Goal: Transaction & Acquisition: Purchase product/service

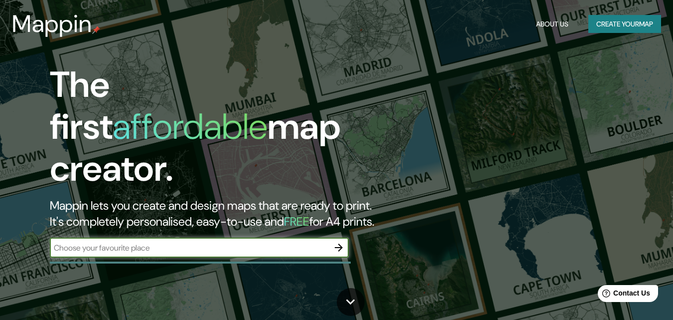
click at [340, 242] on icon "button" at bounding box center [339, 247] width 12 height 12
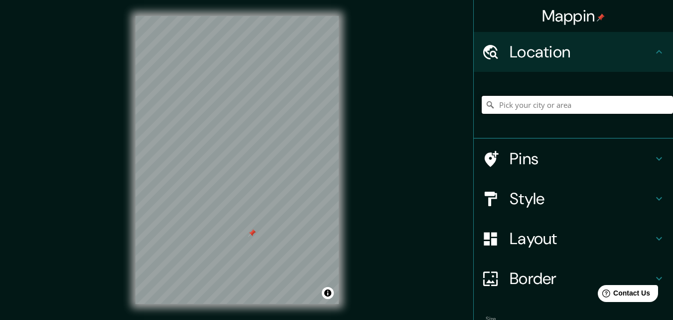
click at [515, 107] on input "Pick your city or area" at bounding box center [577, 105] width 191 height 18
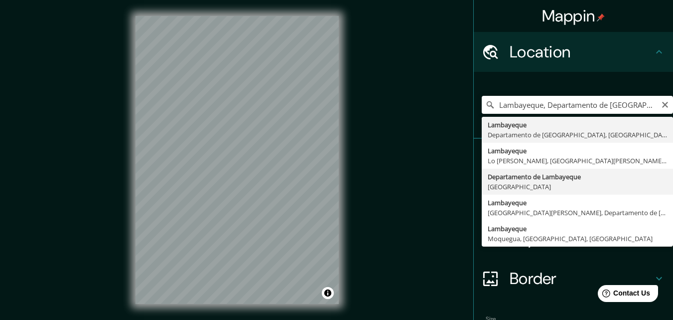
type input "Departamento de [GEOGRAPHIC_DATA], [GEOGRAPHIC_DATA]"
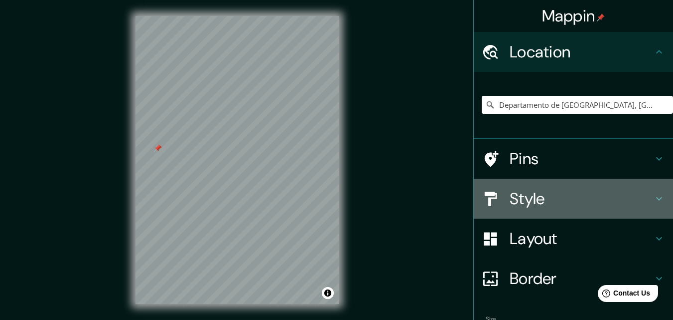
click at [654, 197] on icon at bounding box center [660, 198] width 12 height 12
click at [652, 197] on div "Style" at bounding box center [573, 198] width 199 height 40
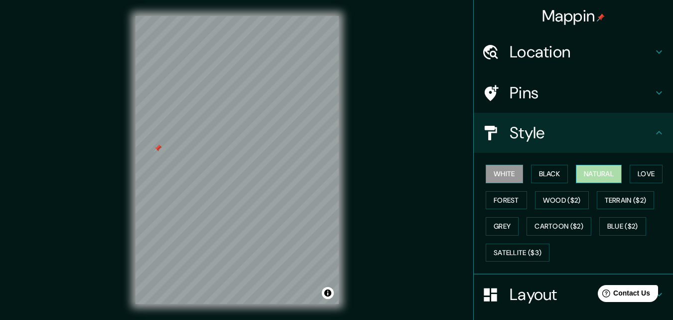
click at [596, 174] on button "Natural" at bounding box center [599, 174] width 46 height 18
click at [654, 137] on icon at bounding box center [660, 133] width 12 height 12
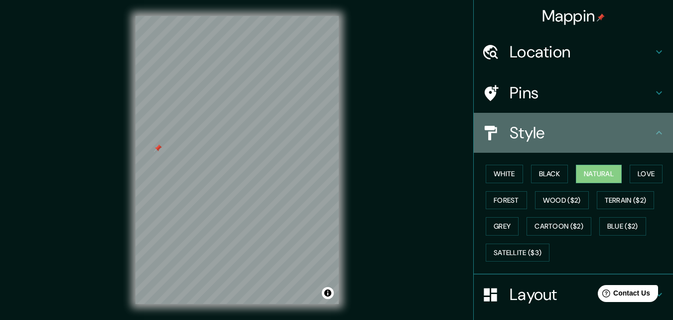
click at [657, 132] on icon at bounding box center [660, 132] width 6 height 3
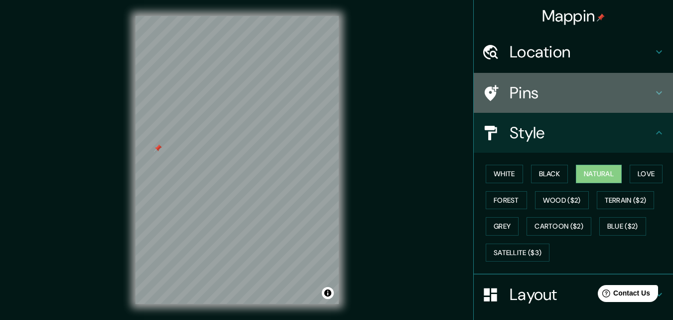
click at [657, 93] on icon at bounding box center [660, 92] width 6 height 3
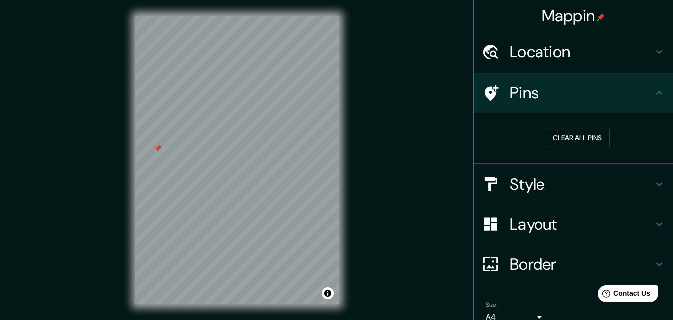
scroll to position [47, 0]
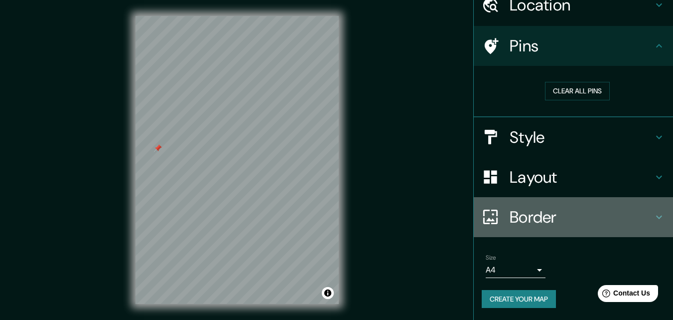
click at [654, 218] on icon at bounding box center [660, 217] width 12 height 12
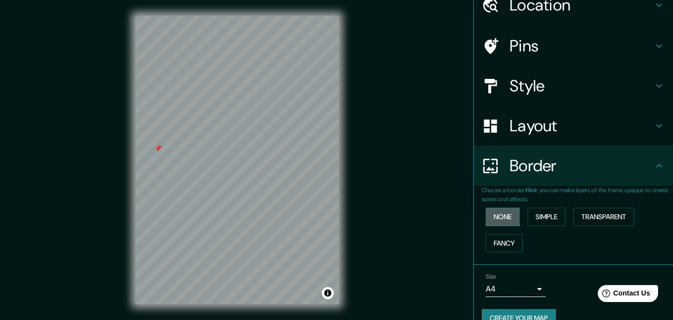
click at [499, 215] on button "None" at bounding box center [503, 216] width 34 height 18
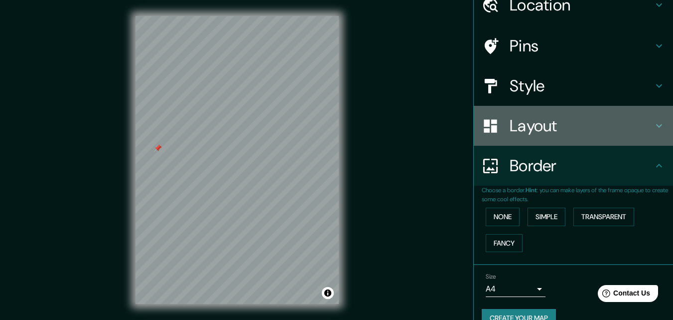
click at [654, 131] on icon at bounding box center [660, 126] width 12 height 12
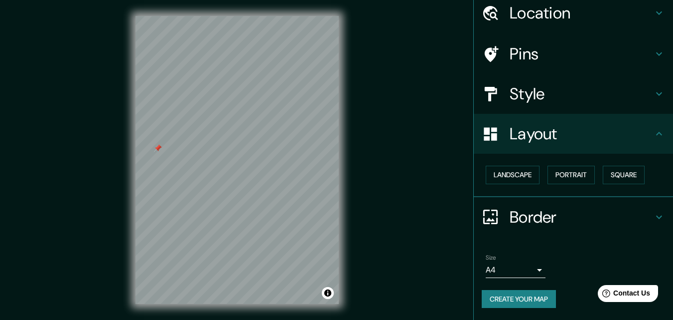
scroll to position [39, 0]
click at [519, 172] on button "Landscape" at bounding box center [513, 175] width 54 height 18
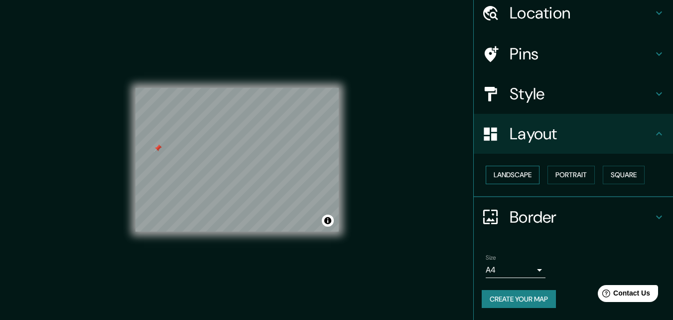
click at [519, 172] on button "Landscape" at bounding box center [513, 175] width 54 height 18
click at [561, 174] on button "Portrait" at bounding box center [571, 175] width 47 height 18
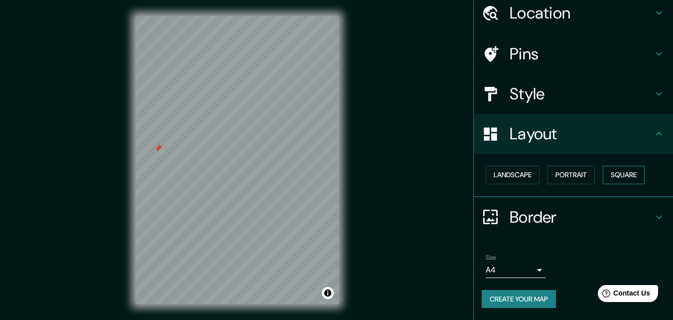
click at [618, 176] on button "Square" at bounding box center [624, 175] width 42 height 18
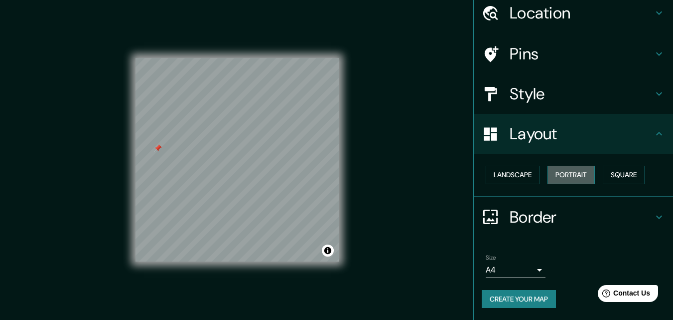
click at [576, 174] on button "Portrait" at bounding box center [571, 175] width 47 height 18
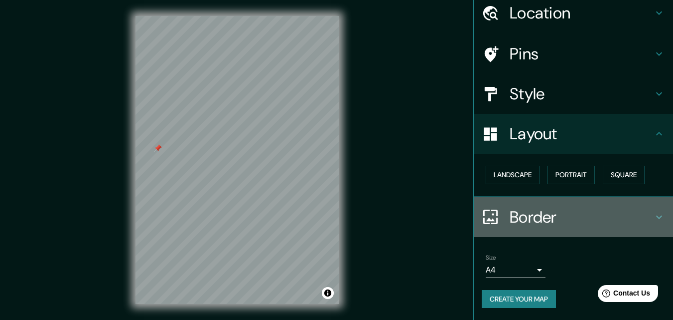
click at [654, 219] on icon at bounding box center [660, 217] width 12 height 12
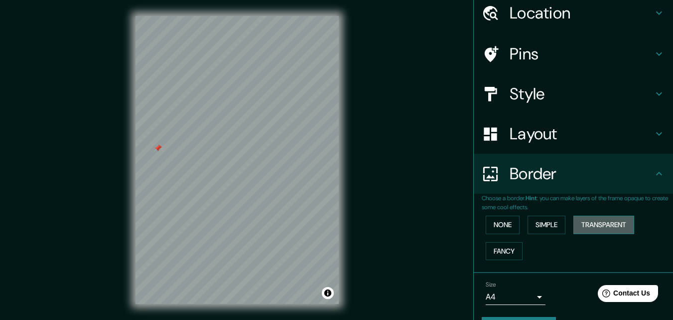
click at [618, 222] on button "Transparent" at bounding box center [604, 224] width 61 height 18
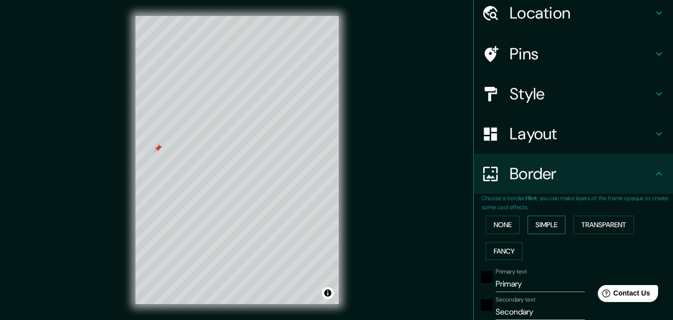
click at [549, 218] on button "Simple" at bounding box center [547, 224] width 38 height 18
click at [506, 219] on button "None" at bounding box center [503, 224] width 34 height 18
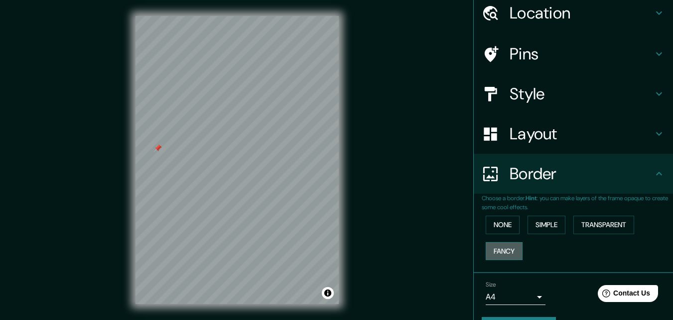
click at [507, 247] on button "Fancy" at bounding box center [504, 251] width 37 height 18
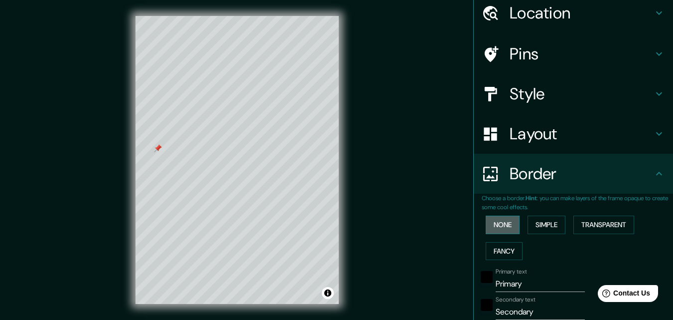
click at [500, 227] on button "None" at bounding box center [503, 224] width 34 height 18
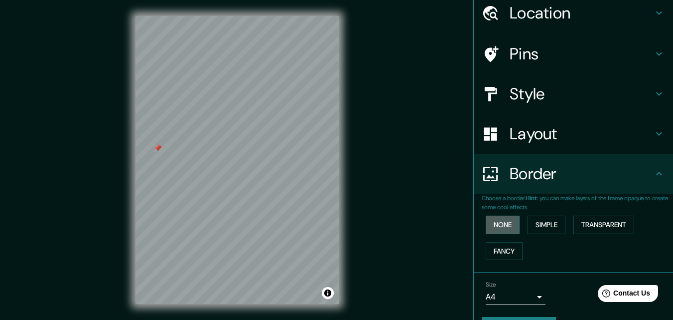
click at [500, 227] on button "None" at bounding box center [503, 224] width 34 height 18
click at [508, 221] on button "None" at bounding box center [503, 224] width 34 height 18
click at [505, 252] on button "Fancy" at bounding box center [504, 251] width 37 height 18
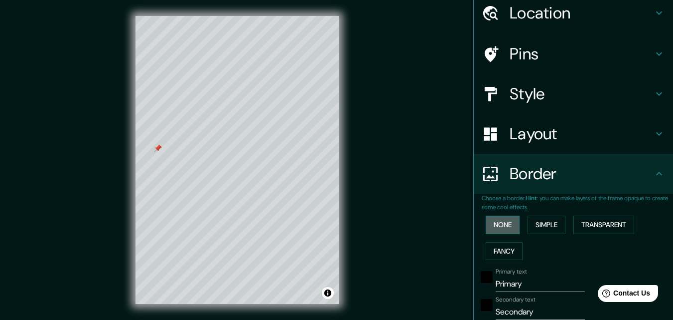
click at [501, 224] on button "None" at bounding box center [503, 224] width 34 height 18
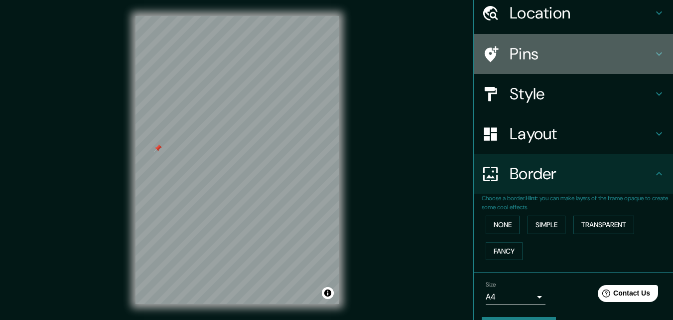
click at [657, 59] on icon at bounding box center [660, 54] width 12 height 12
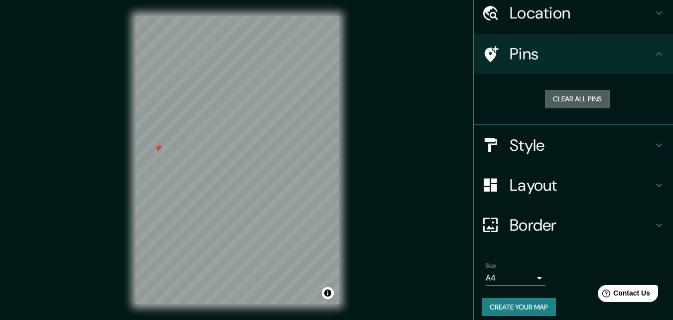
click at [593, 100] on button "Clear all pins" at bounding box center [577, 99] width 65 height 18
click at [558, 98] on button "Clear all pins" at bounding box center [577, 99] width 65 height 18
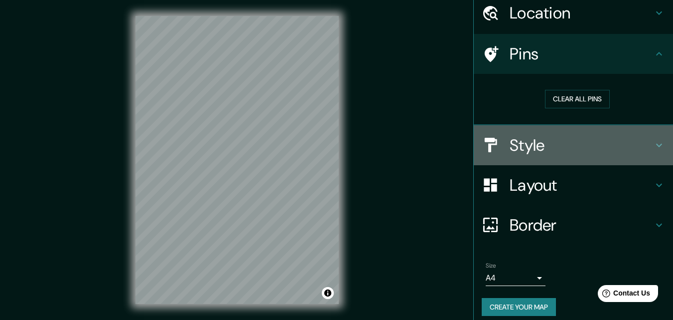
click at [654, 145] on icon at bounding box center [660, 145] width 12 height 12
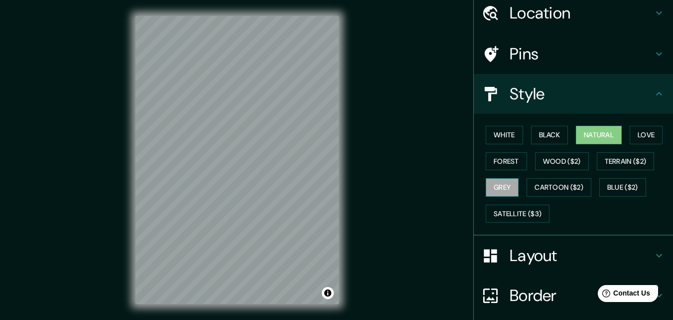
click at [499, 188] on button "Grey" at bounding box center [502, 187] width 33 height 18
click at [642, 134] on button "Love" at bounding box center [646, 135] width 33 height 18
click at [600, 132] on button "Natural" at bounding box center [599, 135] width 46 height 18
click at [505, 140] on button "White" at bounding box center [504, 135] width 37 height 18
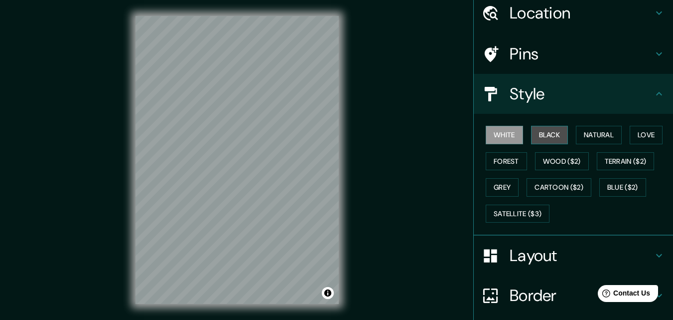
click at [551, 136] on button "Black" at bounding box center [549, 135] width 37 height 18
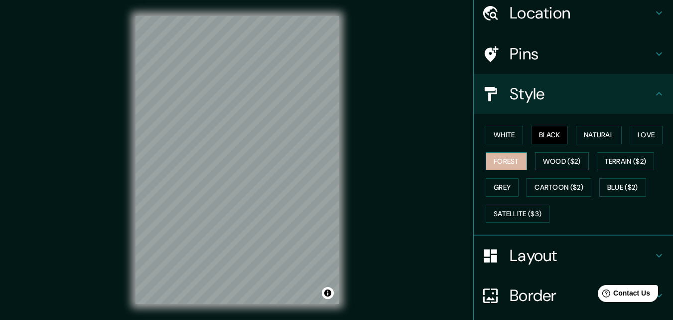
click at [502, 167] on button "Forest" at bounding box center [506, 161] width 41 height 18
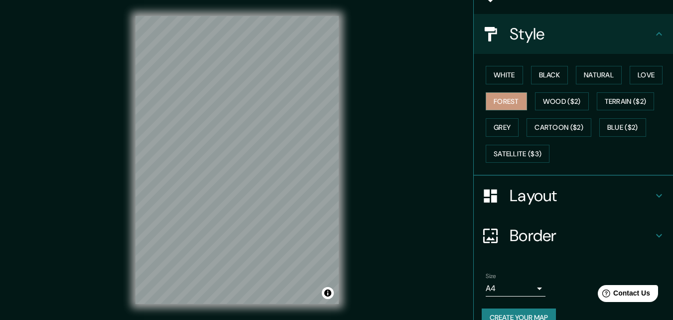
scroll to position [118, 0]
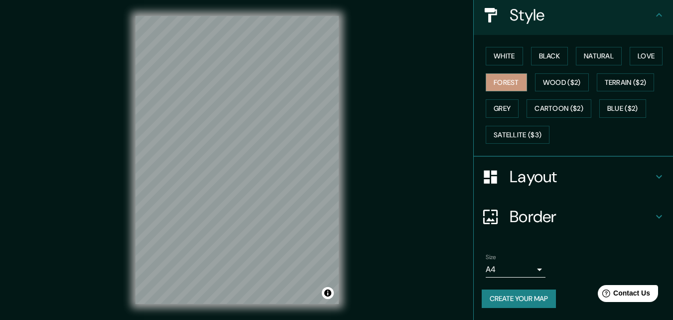
click at [529, 268] on body "Mappin Location [GEOGRAPHIC_DATA], [GEOGRAPHIC_DATA] Pins Style White Black Nat…" at bounding box center [336, 160] width 673 height 320
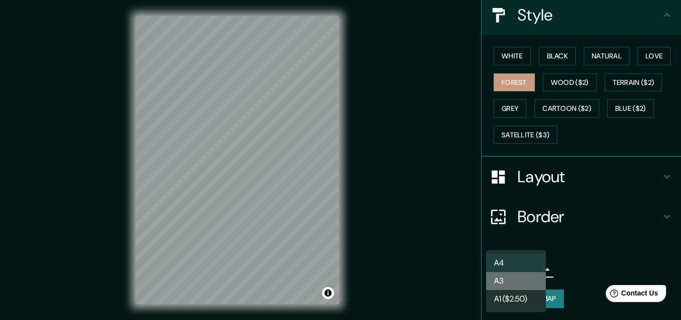
click at [522, 286] on li "A3" at bounding box center [516, 281] width 60 height 18
type input "a4"
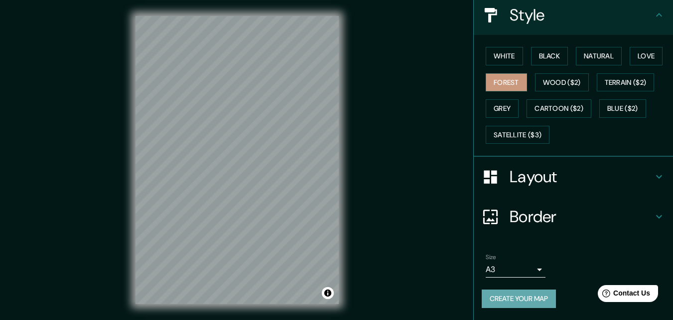
click at [525, 301] on button "Create your map" at bounding box center [519, 298] width 74 height 18
